Goal: Ask a question

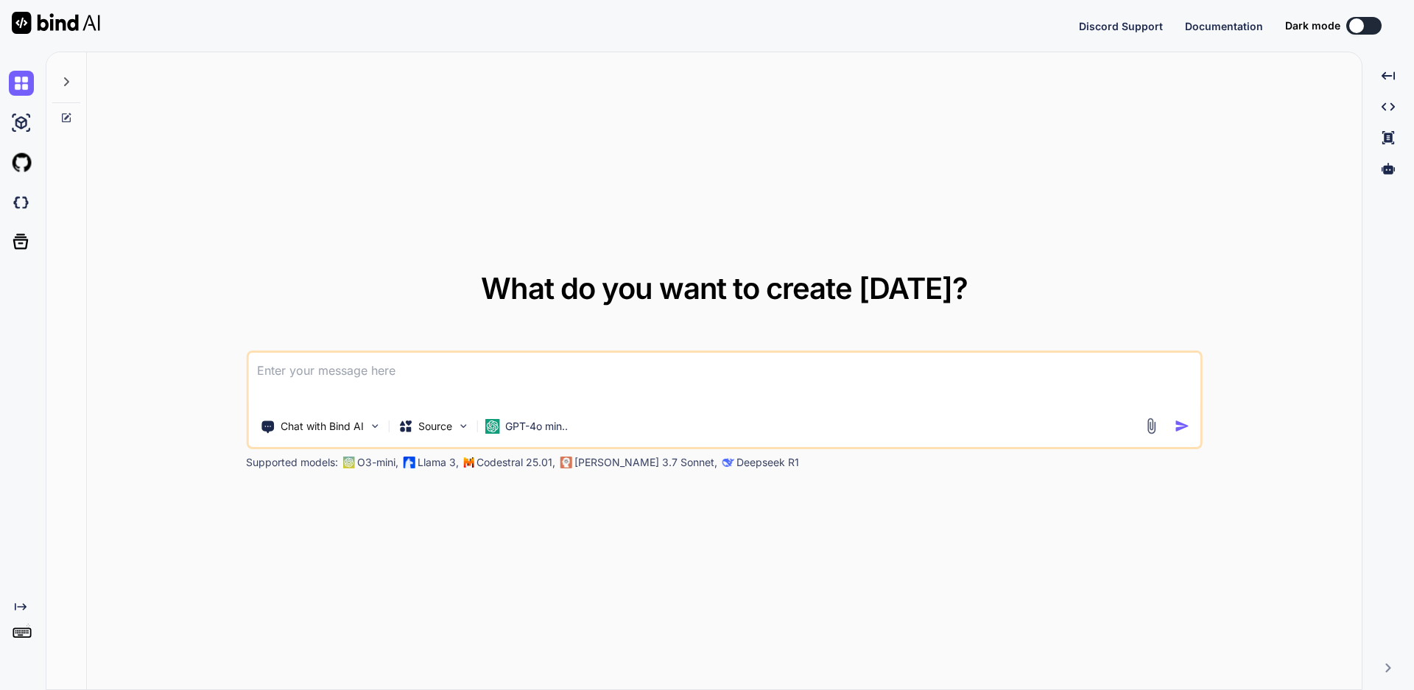
click at [538, 379] on textarea at bounding box center [724, 380] width 952 height 55
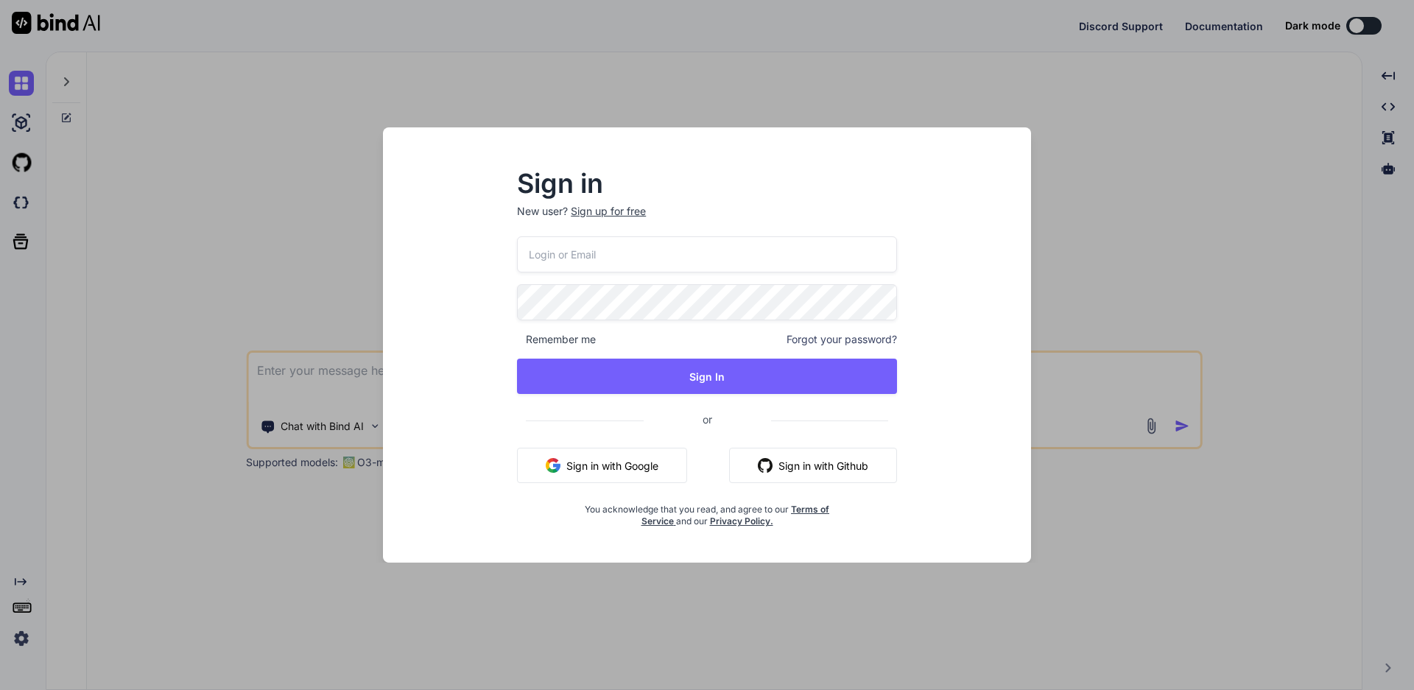
click at [597, 256] on input "email" at bounding box center [707, 254] width 380 height 36
type input "[EMAIL_ADDRESS][DOMAIN_NAME]"
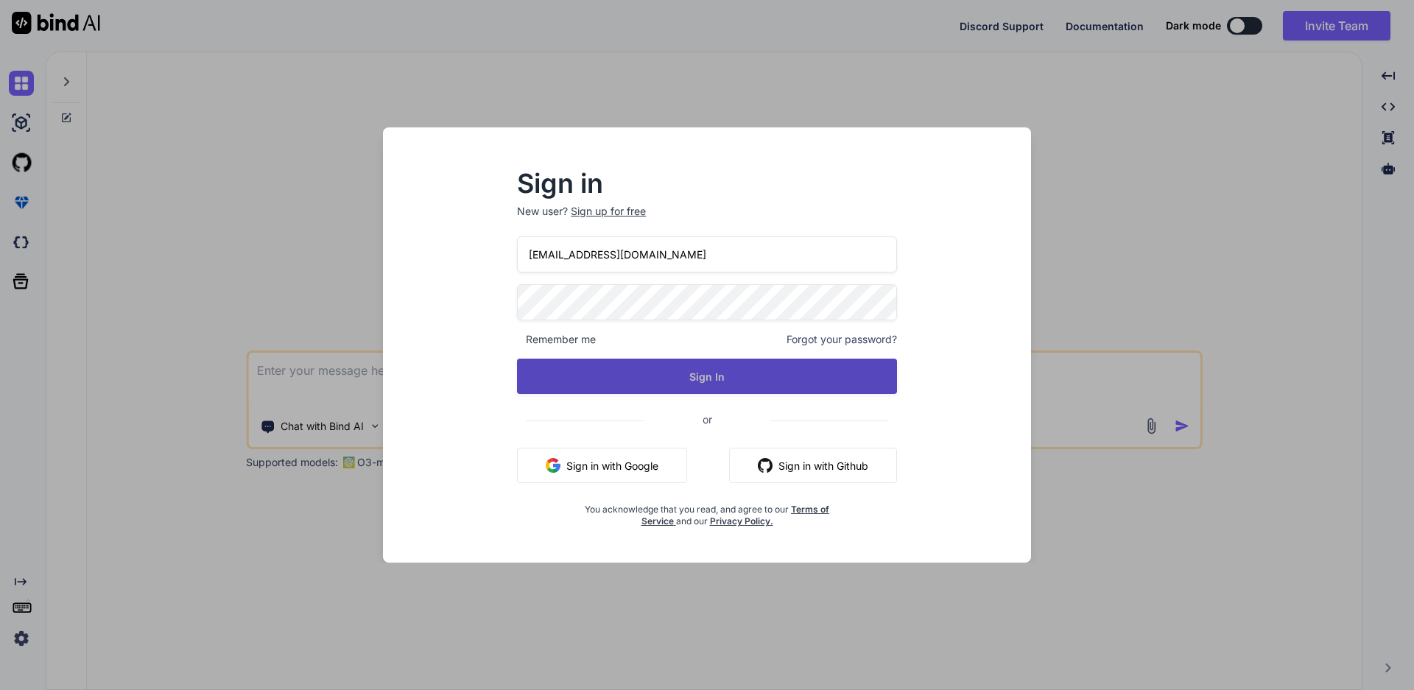
click at [667, 386] on button "Sign In" at bounding box center [707, 376] width 380 height 35
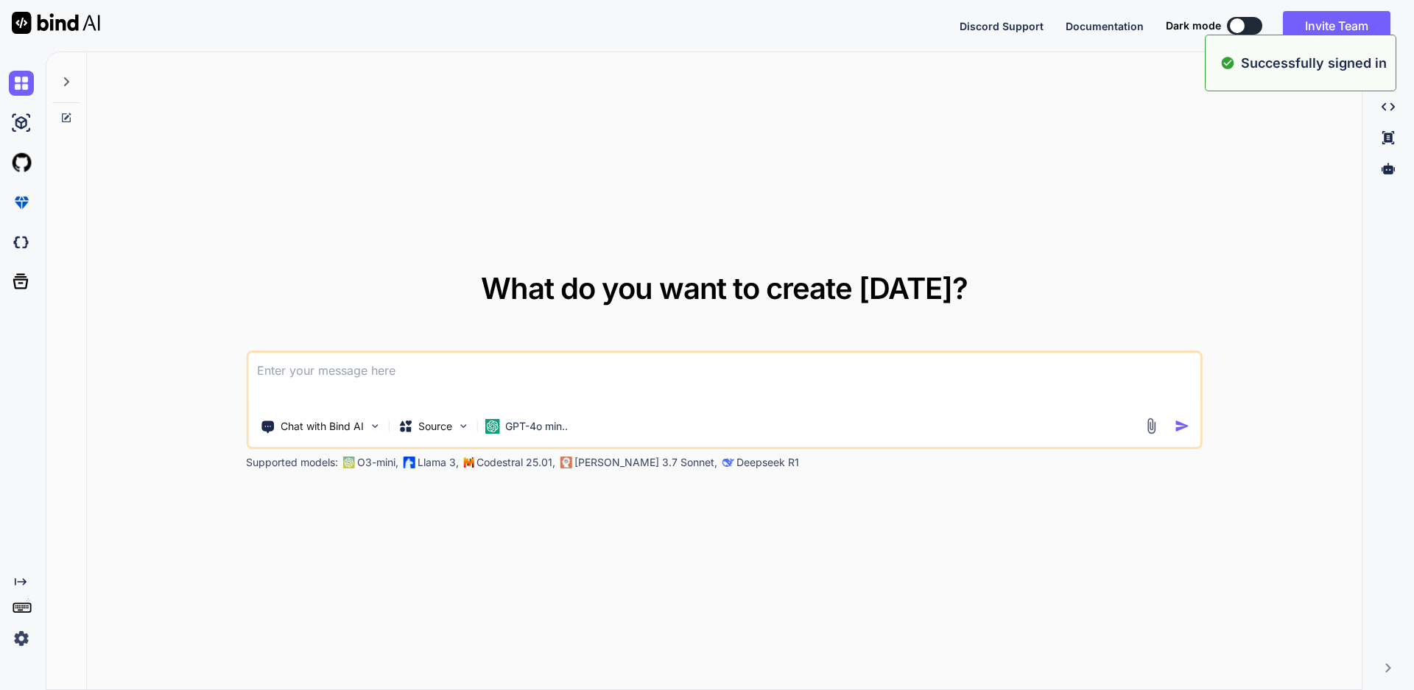
click at [511, 382] on textarea at bounding box center [724, 380] width 952 height 55
paste textarea "4. checkbox checked are showing for all yes recommend when RM or super admin cl…"
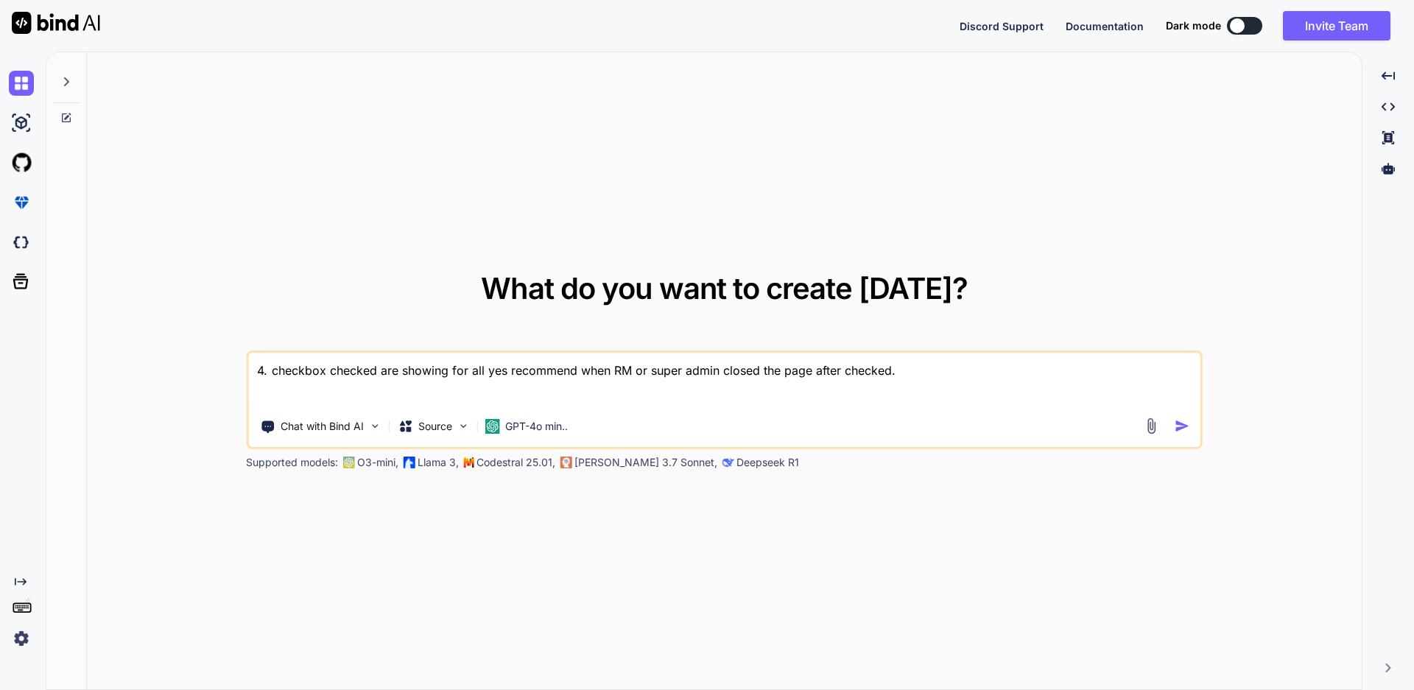
click at [273, 371] on textarea "4. checkbox checked are showing for all yes recommend when RM or super admin cl…" at bounding box center [724, 380] width 952 height 55
click at [892, 367] on textarea "checkbox checked are showing for all yes recommend when RM or super admin close…" at bounding box center [724, 380] width 952 height 55
type textarea "checkbox checked are showing for all yes recommend when RM or super admin close…"
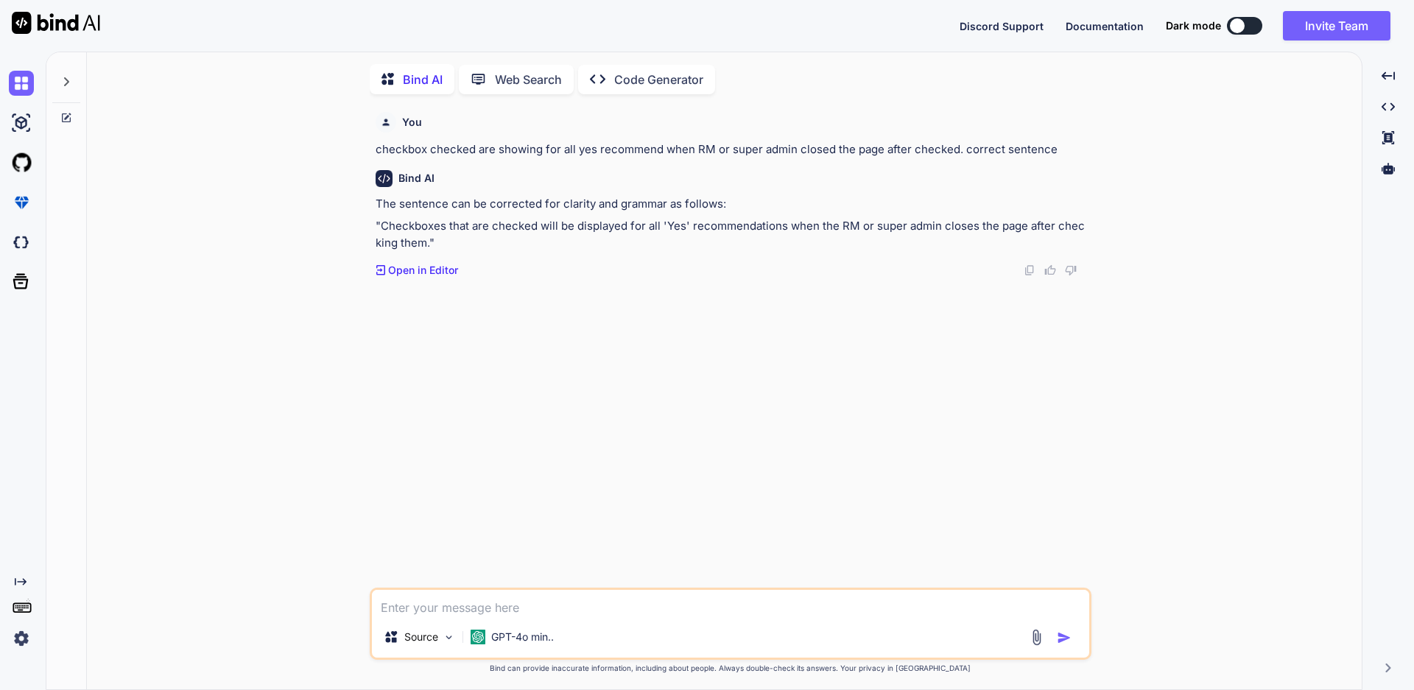
scroll to position [6, 0]
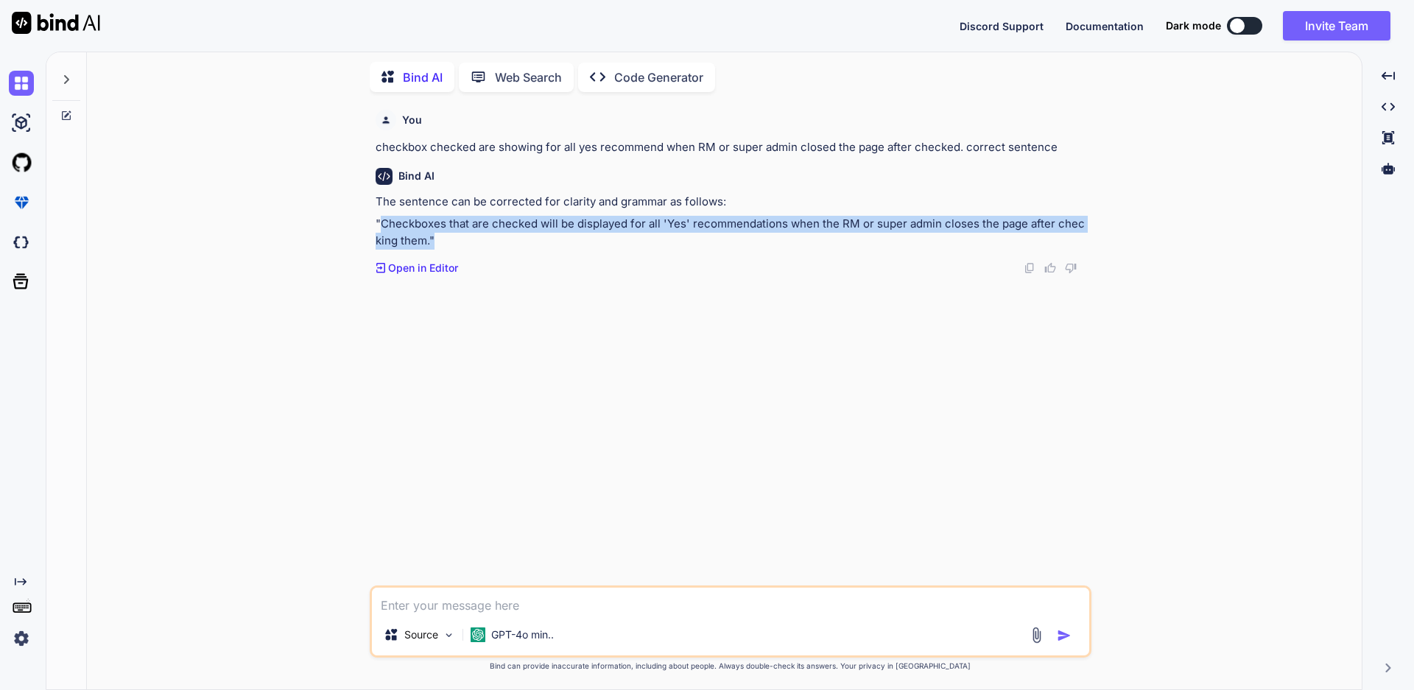
drag, startPoint x: 429, startPoint y: 239, endPoint x: 381, endPoint y: 222, distance: 51.5
click at [381, 222] on p ""Checkboxes that are checked will be displayed for all 'Yes' recommendations wh…" at bounding box center [732, 232] width 713 height 33
copy p "Checkboxes that are checked will be displayed for all 'Yes' recommendations whe…"
